Goal: Task Accomplishment & Management: Use online tool/utility

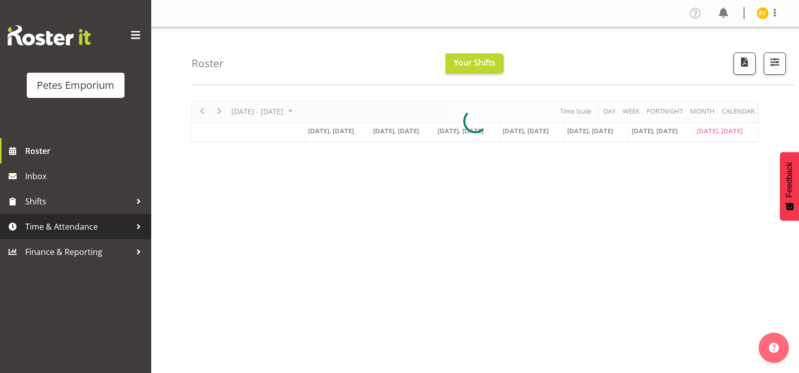
click at [117, 220] on span "Time & Attendance" at bounding box center [78, 226] width 106 height 15
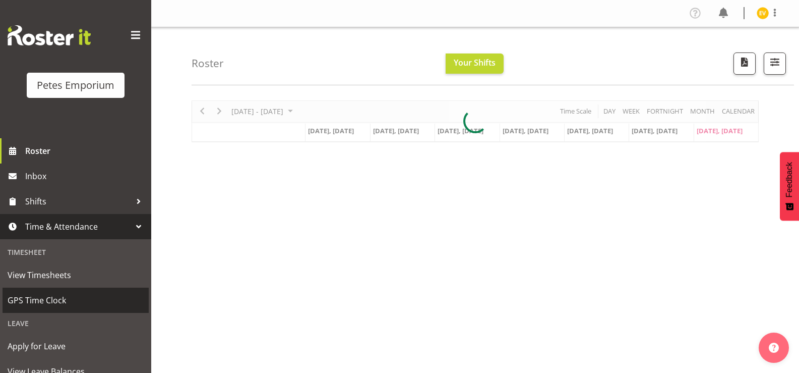
click at [93, 294] on span "GPS Time Clock" at bounding box center [76, 299] width 136 height 15
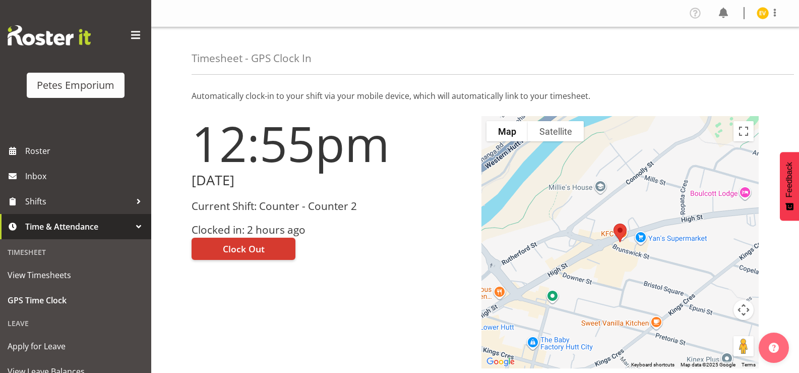
click at [384, 268] on div "12:55pm [DATE] Current Shift: Counter - Counter 2 Clocked in: 2 hours ago Clock…" at bounding box center [331, 242] width 290 height 264
click at [416, 286] on div "12:55pm [DATE] Current Shift: Counter - Counter 2 Clocked in: 2 hours ago Clock…" at bounding box center [331, 242] width 290 height 264
click at [441, 262] on div "12:55pm [DATE] Current Shift: Counter - Counter 2 Clocked in: 2 hours ago Clock…" at bounding box center [331, 242] width 290 height 264
click at [265, 248] on button "Clock Out" at bounding box center [244, 249] width 104 height 22
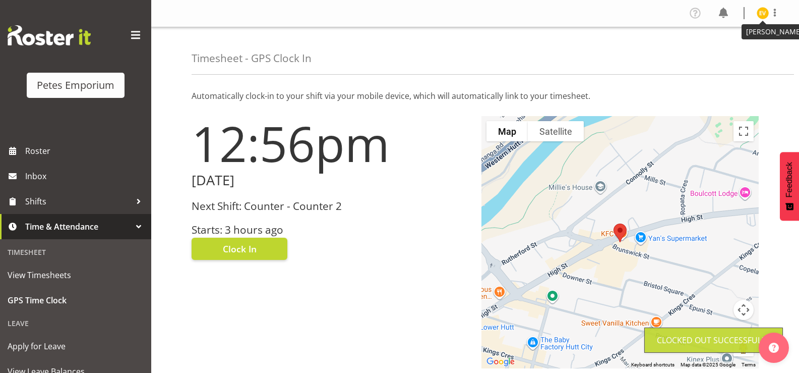
click at [762, 13] on img at bounding box center [763, 13] width 12 height 12
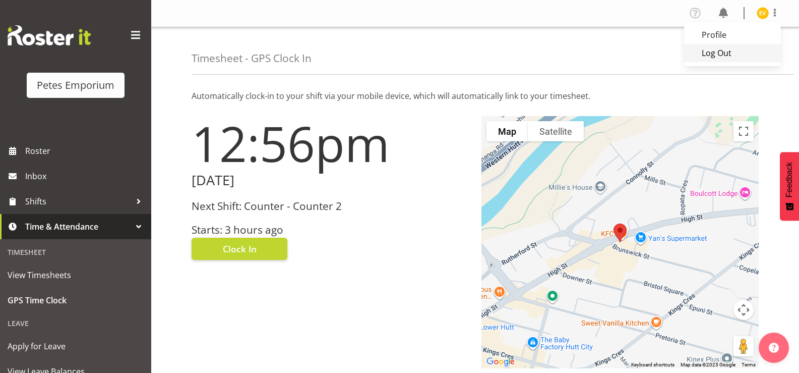
click at [726, 51] on link "Log Out" at bounding box center [732, 53] width 97 height 18
